Goal: Transaction & Acquisition: Purchase product/service

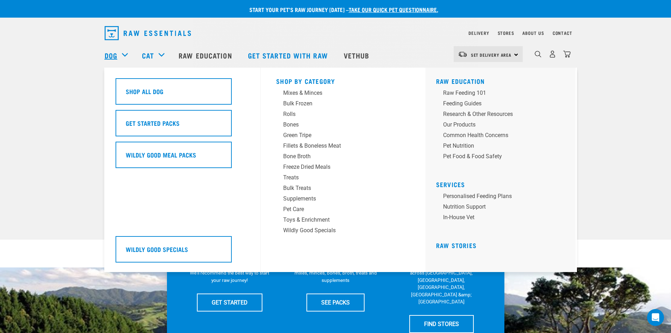
click at [114, 55] on link "Dog" at bounding box center [111, 55] width 13 height 11
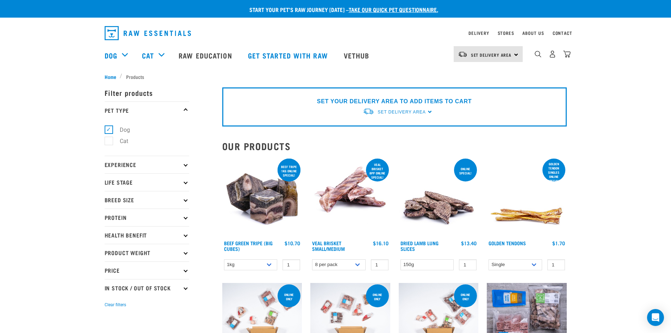
click at [109, 128] on label "Dog" at bounding box center [120, 129] width 24 height 9
click at [109, 128] on input "Dog" at bounding box center [107, 128] width 5 height 5
checkbox input "false"
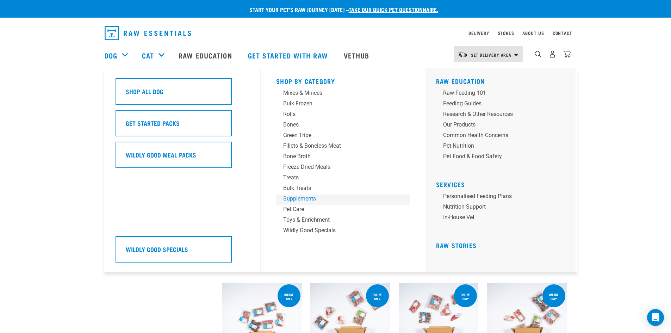
click at [308, 197] on div "Supplements" at bounding box center [338, 198] width 110 height 8
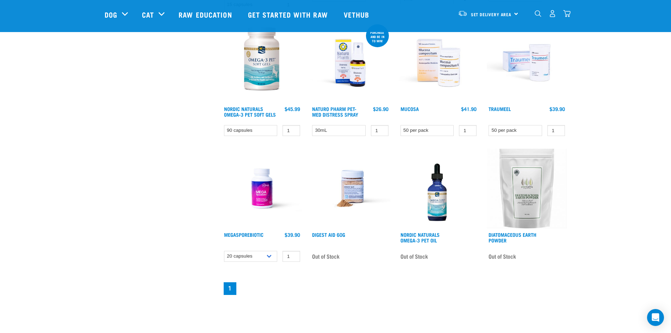
scroll to position [352, 0]
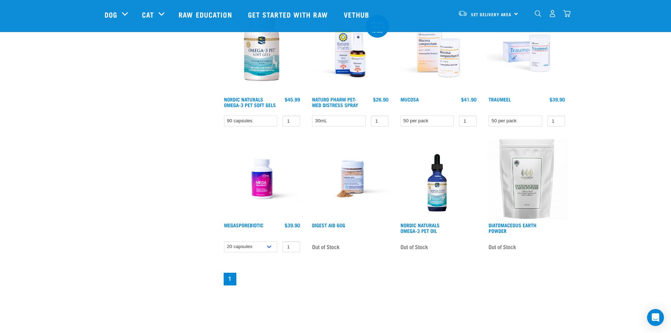
click at [436, 197] on img at bounding box center [438, 179] width 80 height 80
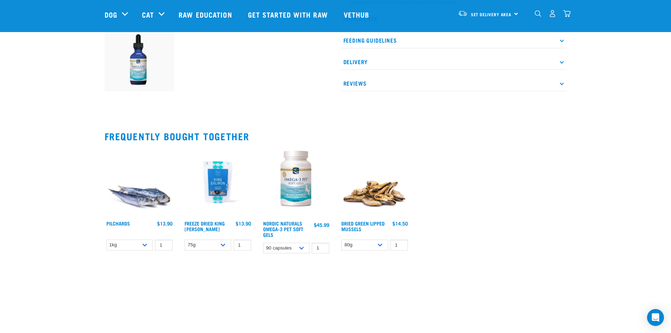
scroll to position [282, 0]
